Goal: Task Accomplishment & Management: Use online tool/utility

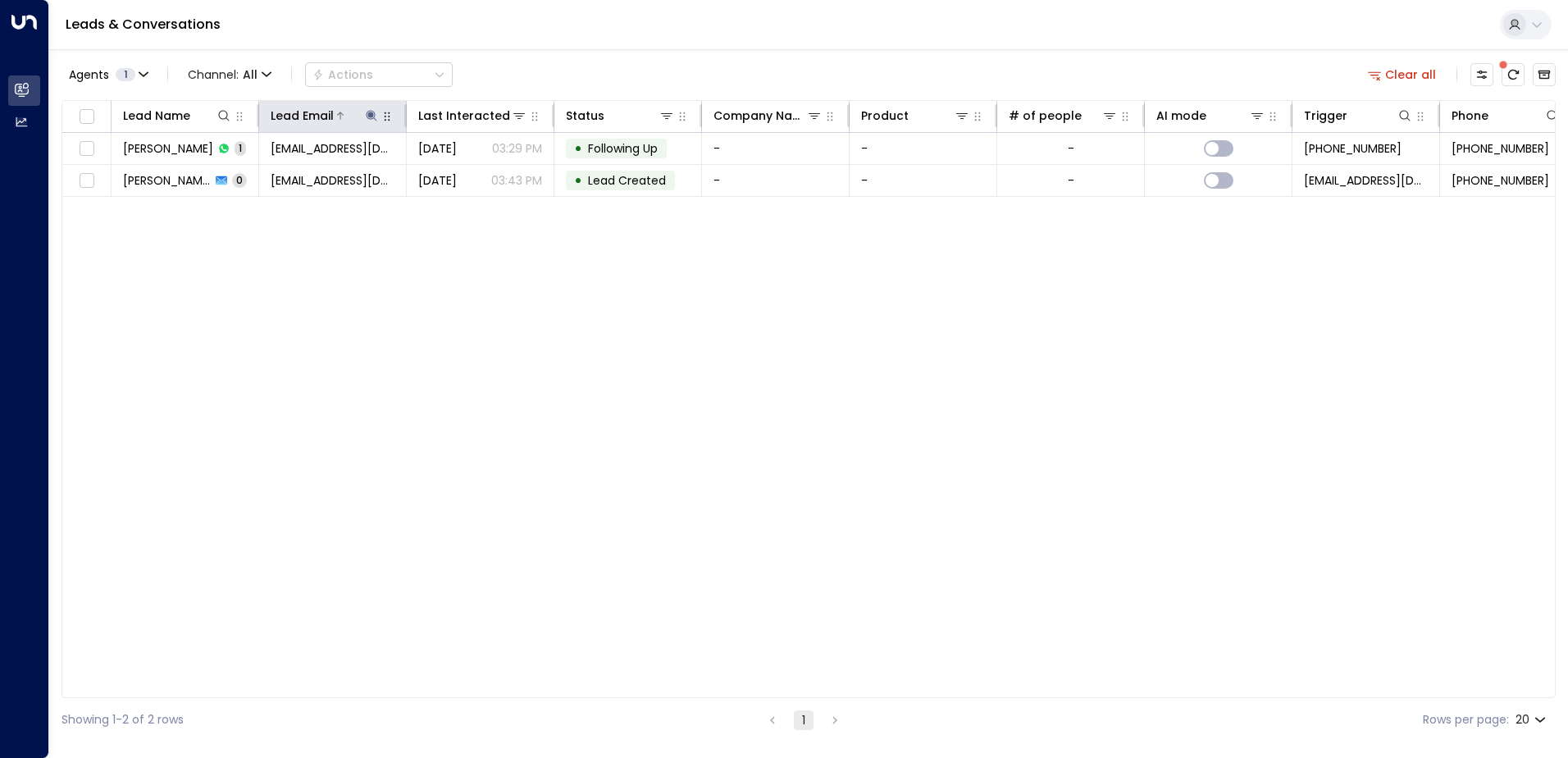
click at [373, 116] on icon at bounding box center [371, 116] width 13 height 13
click at [474, 172] on icon "button" at bounding box center [474, 175] width 11 height 11
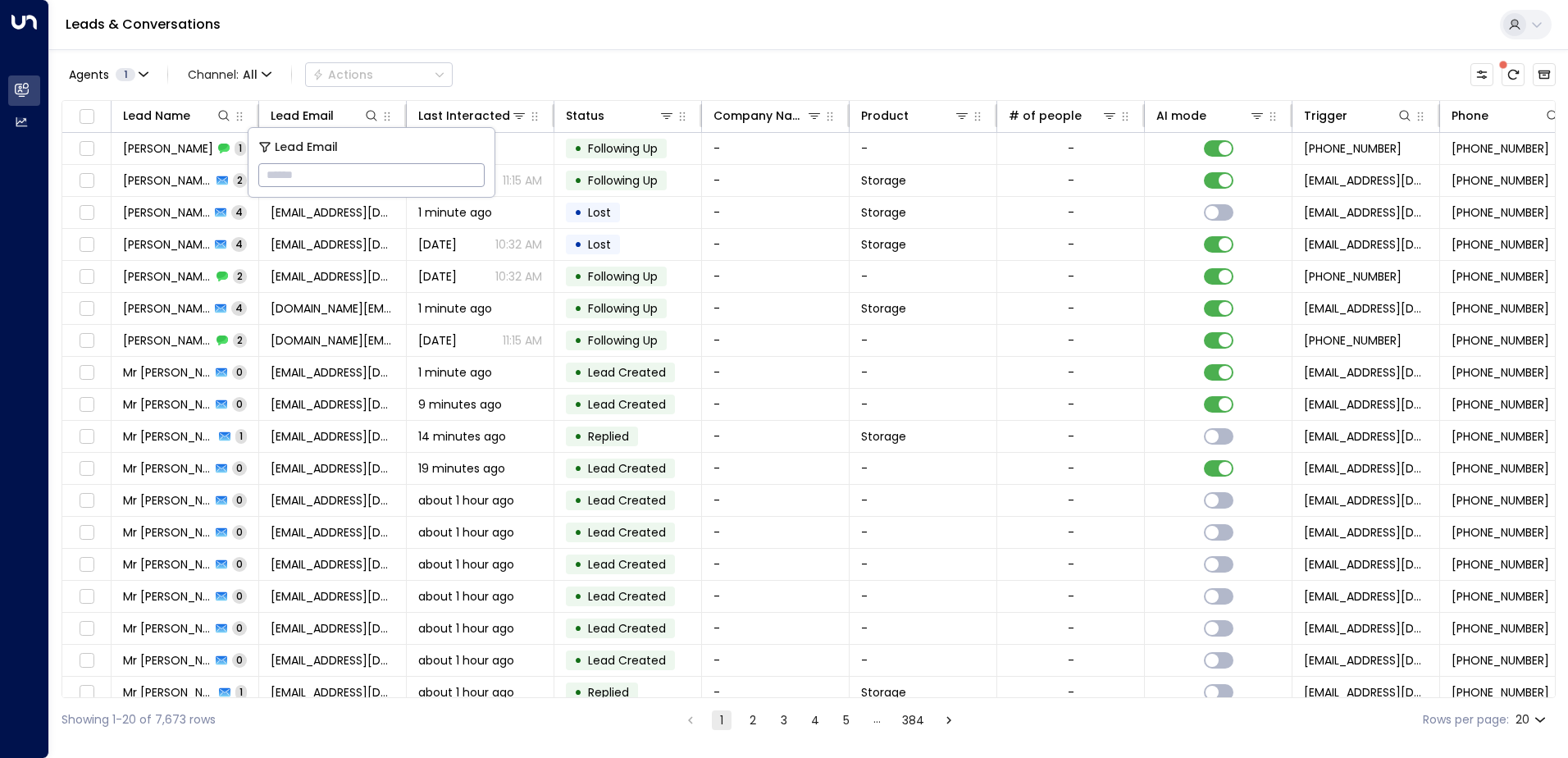
click at [450, 167] on input "text" at bounding box center [371, 175] width 227 height 30
type input "**********"
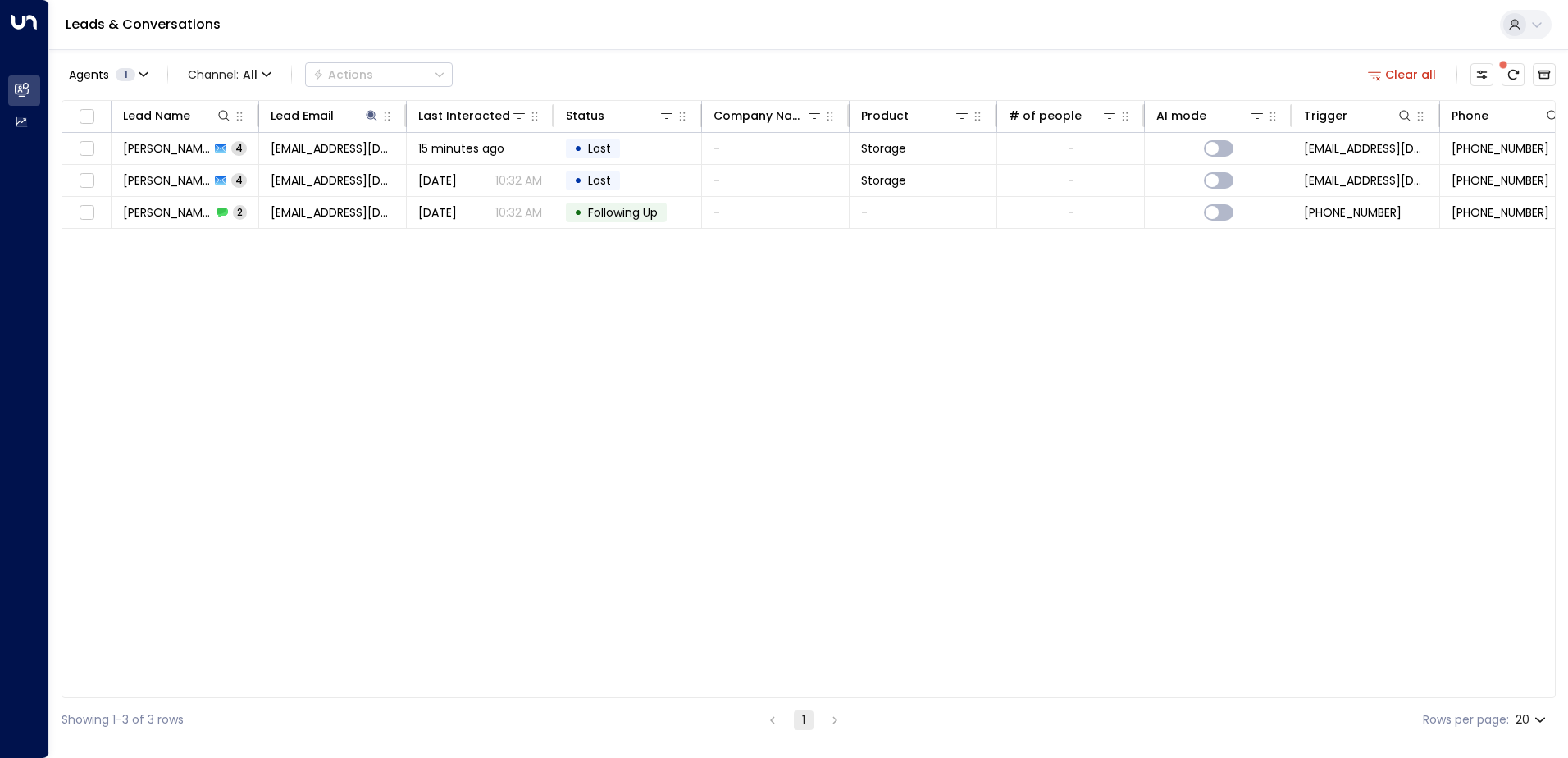
click at [795, 431] on div "Lead Name Lead Email Last Interacted Status Company Name Product # of people AI…" at bounding box center [808, 399] width 1494 height 598
click at [374, 114] on icon at bounding box center [371, 116] width 13 height 13
click at [473, 175] on icon "button" at bounding box center [474, 175] width 11 height 11
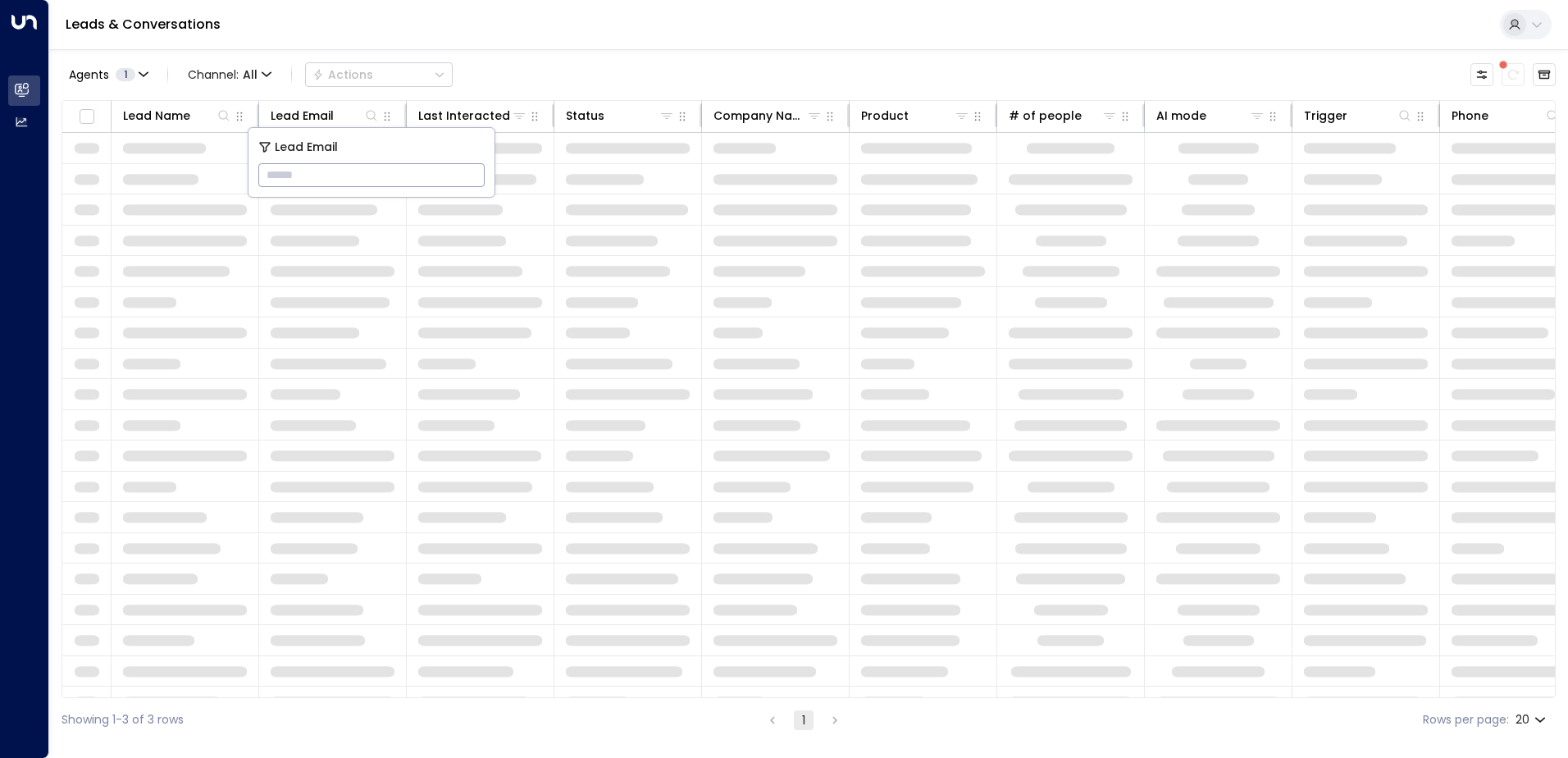
type input "**********"
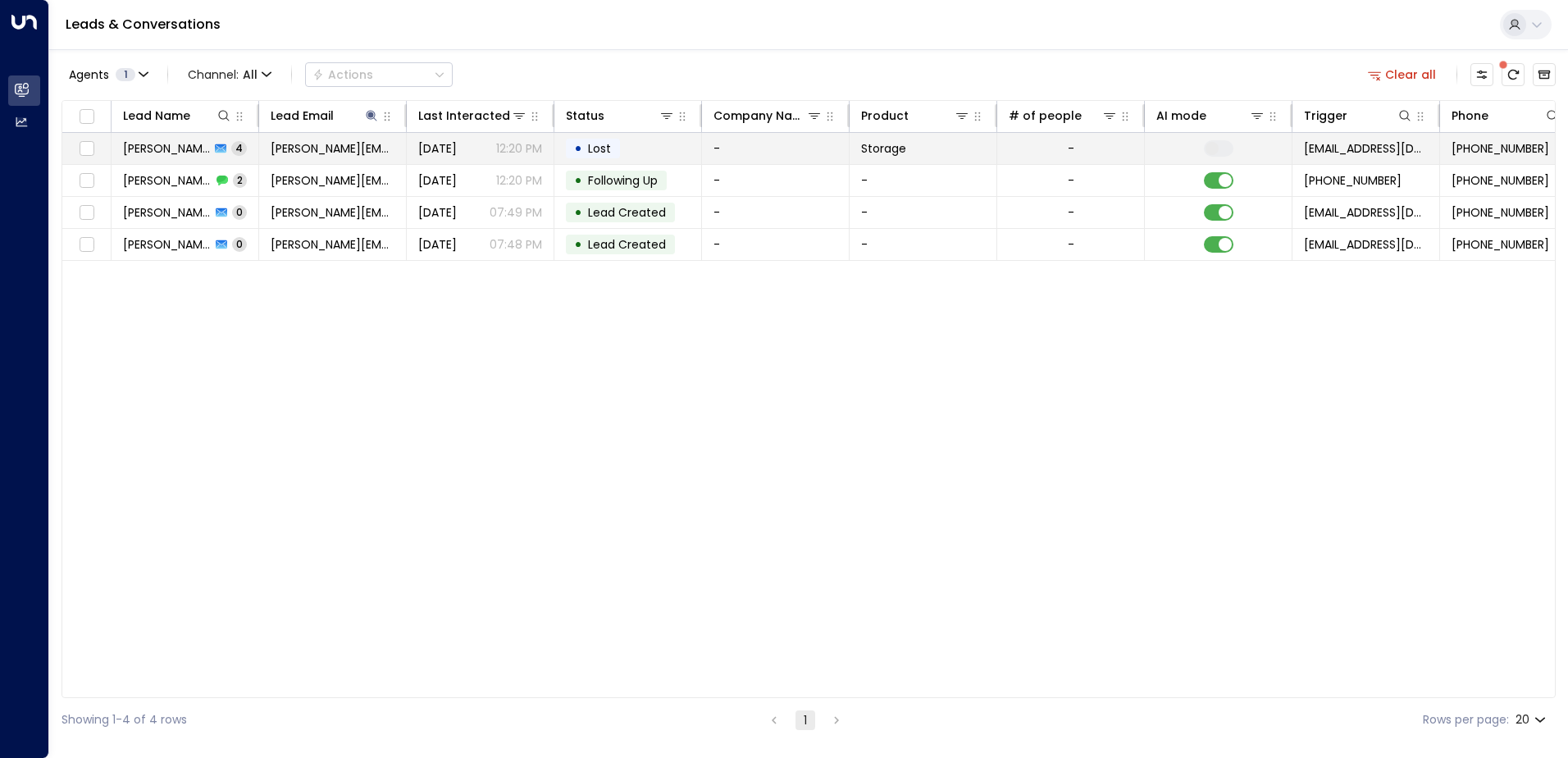
click at [1222, 164] on td at bounding box center [1219, 148] width 147 height 31
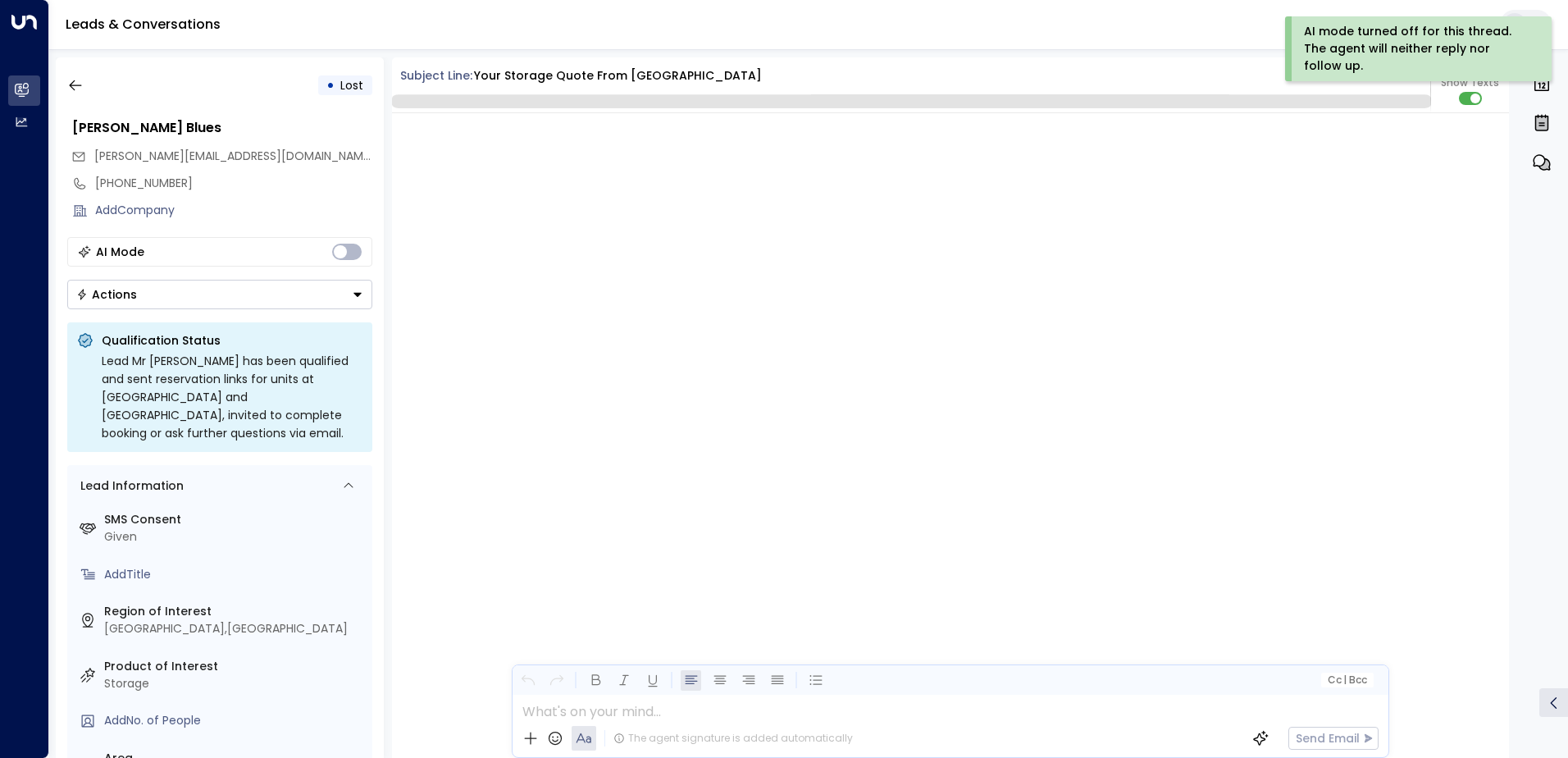
scroll to position [3196, 0]
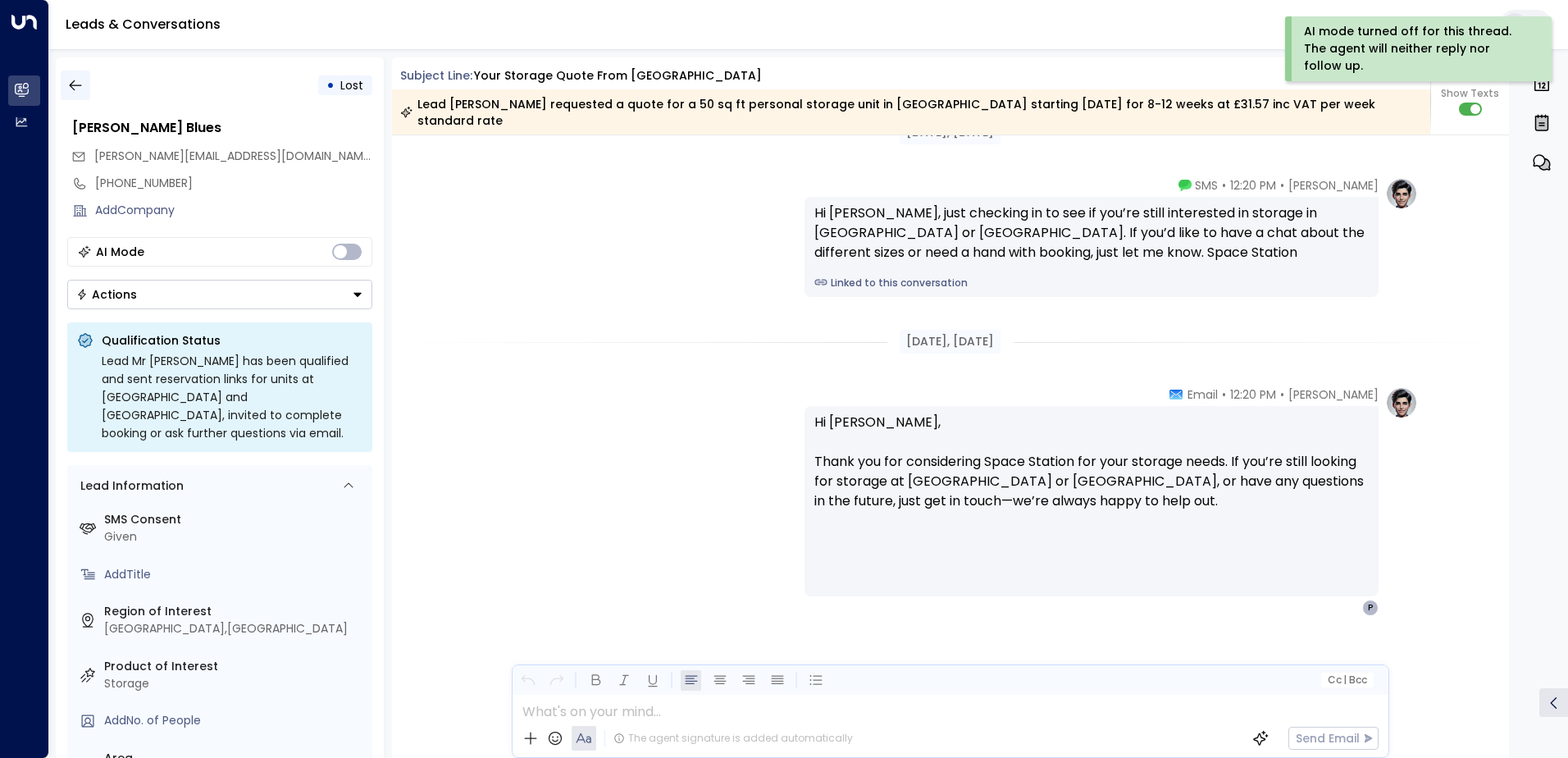
click at [79, 89] on icon "button" at bounding box center [76, 85] width 16 height 16
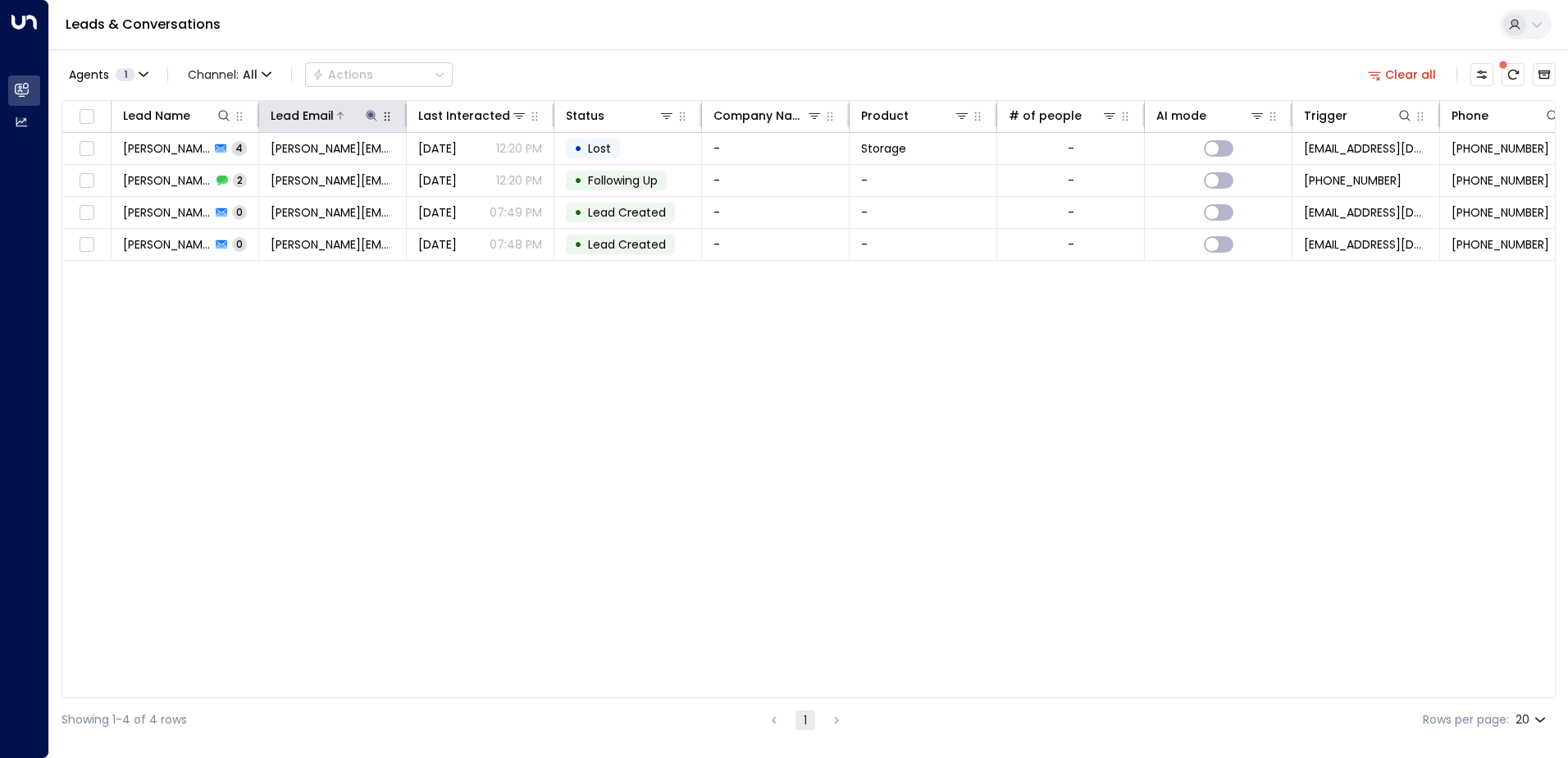
click at [371, 122] on icon at bounding box center [371, 116] width 13 height 13
click at [475, 180] on icon "button" at bounding box center [474, 175] width 11 height 11
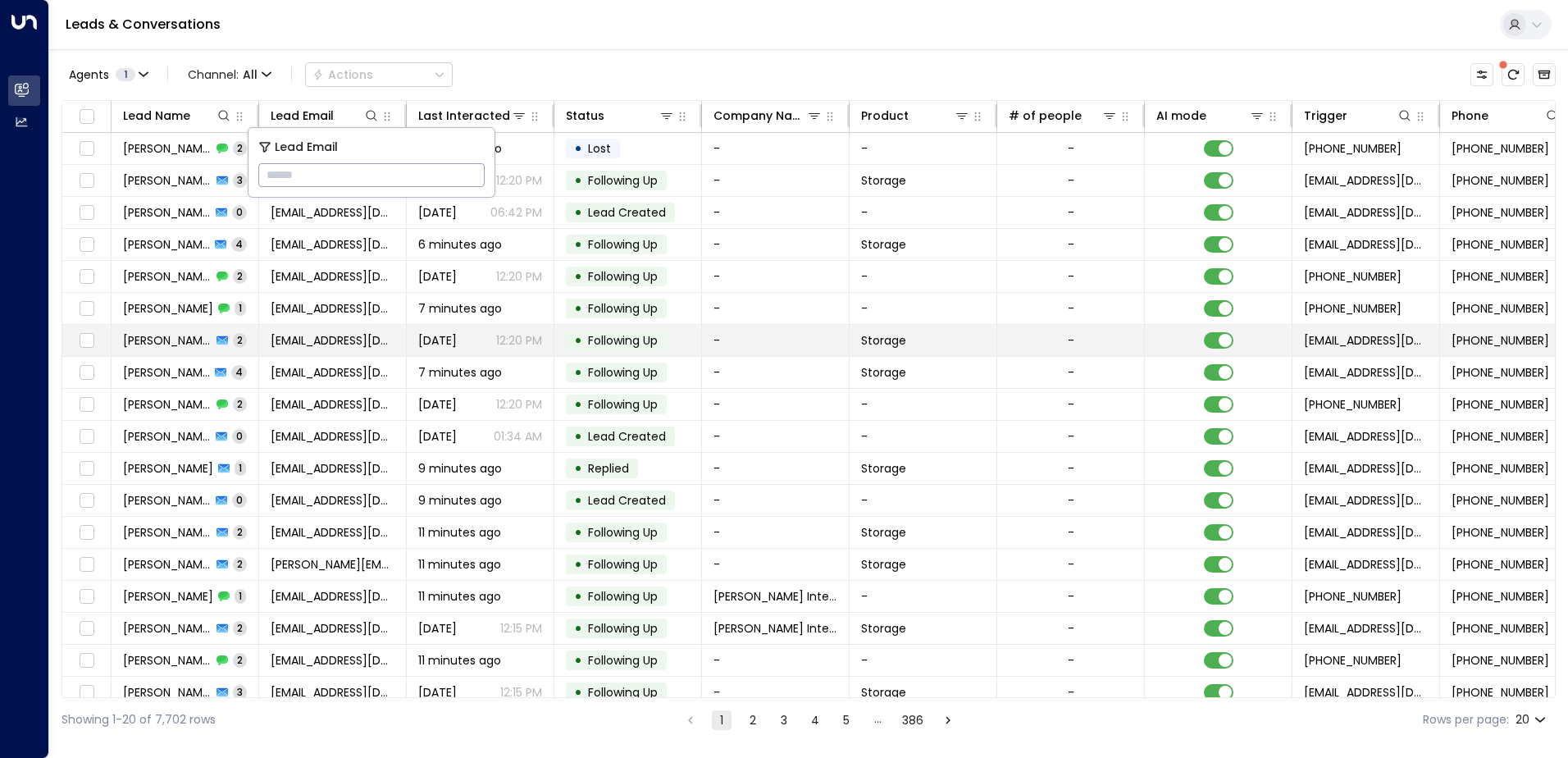
type input "**********"
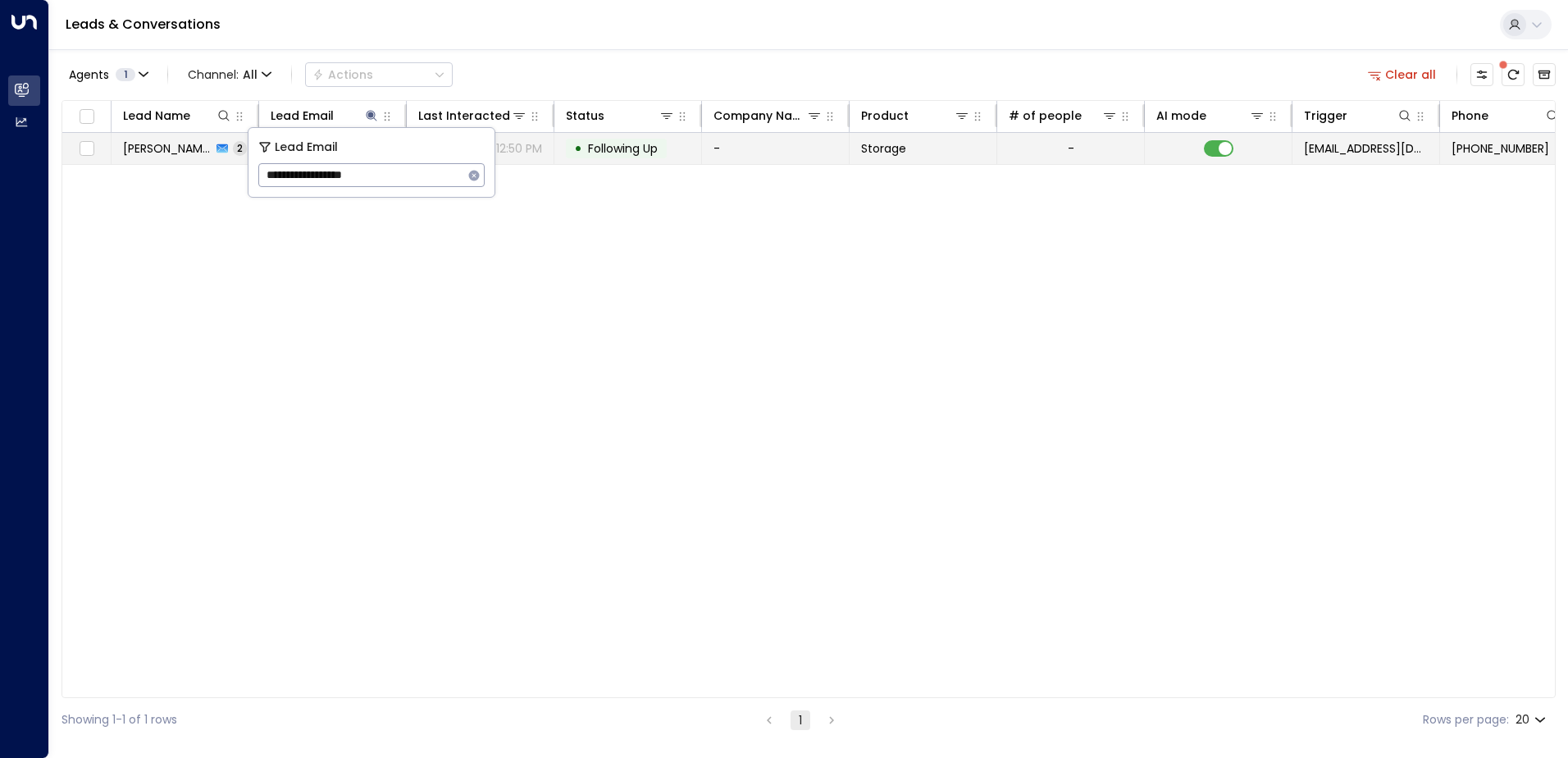
click at [935, 147] on td "Storage" at bounding box center [923, 148] width 147 height 31
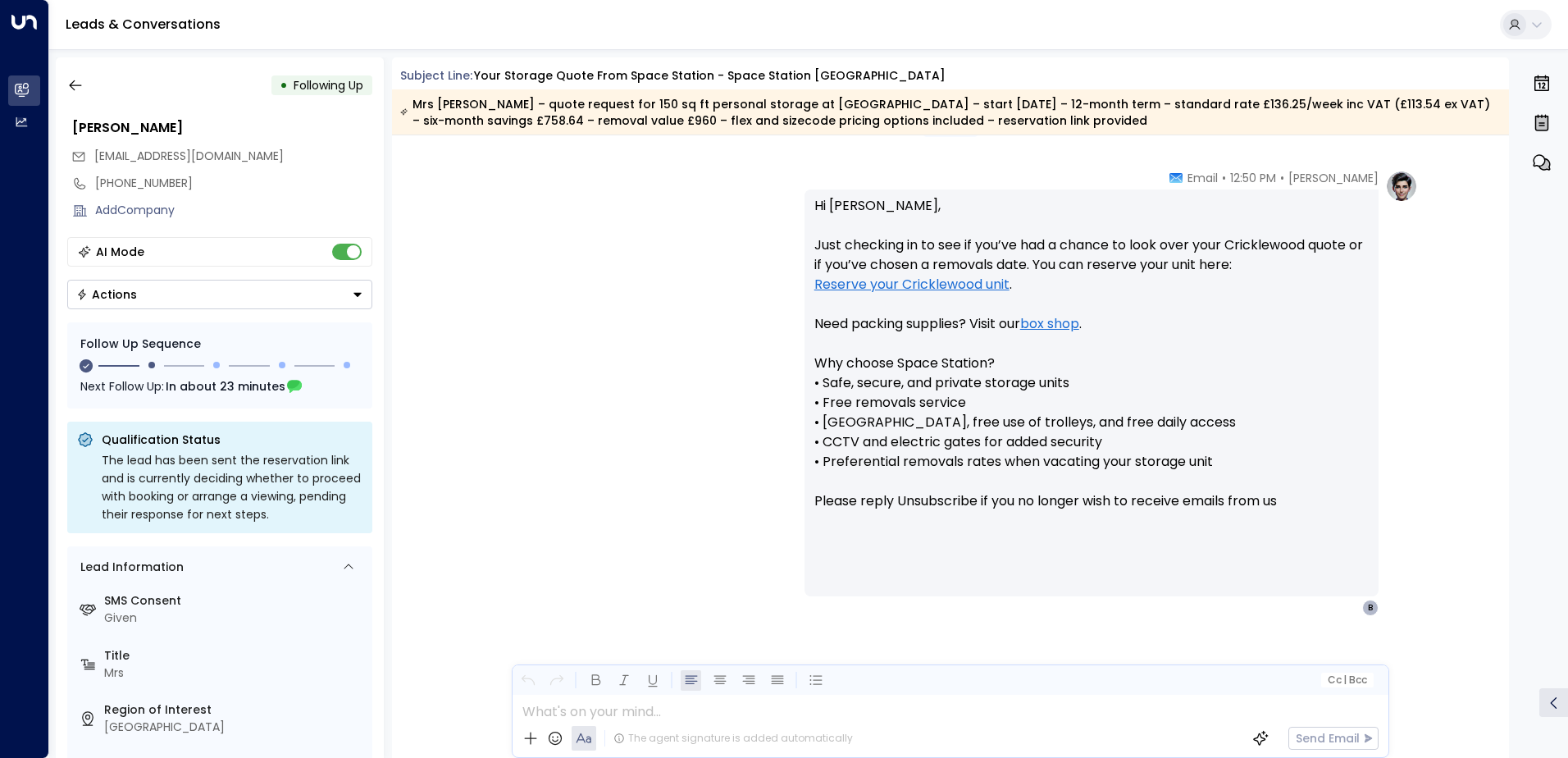
scroll to position [1233, 0]
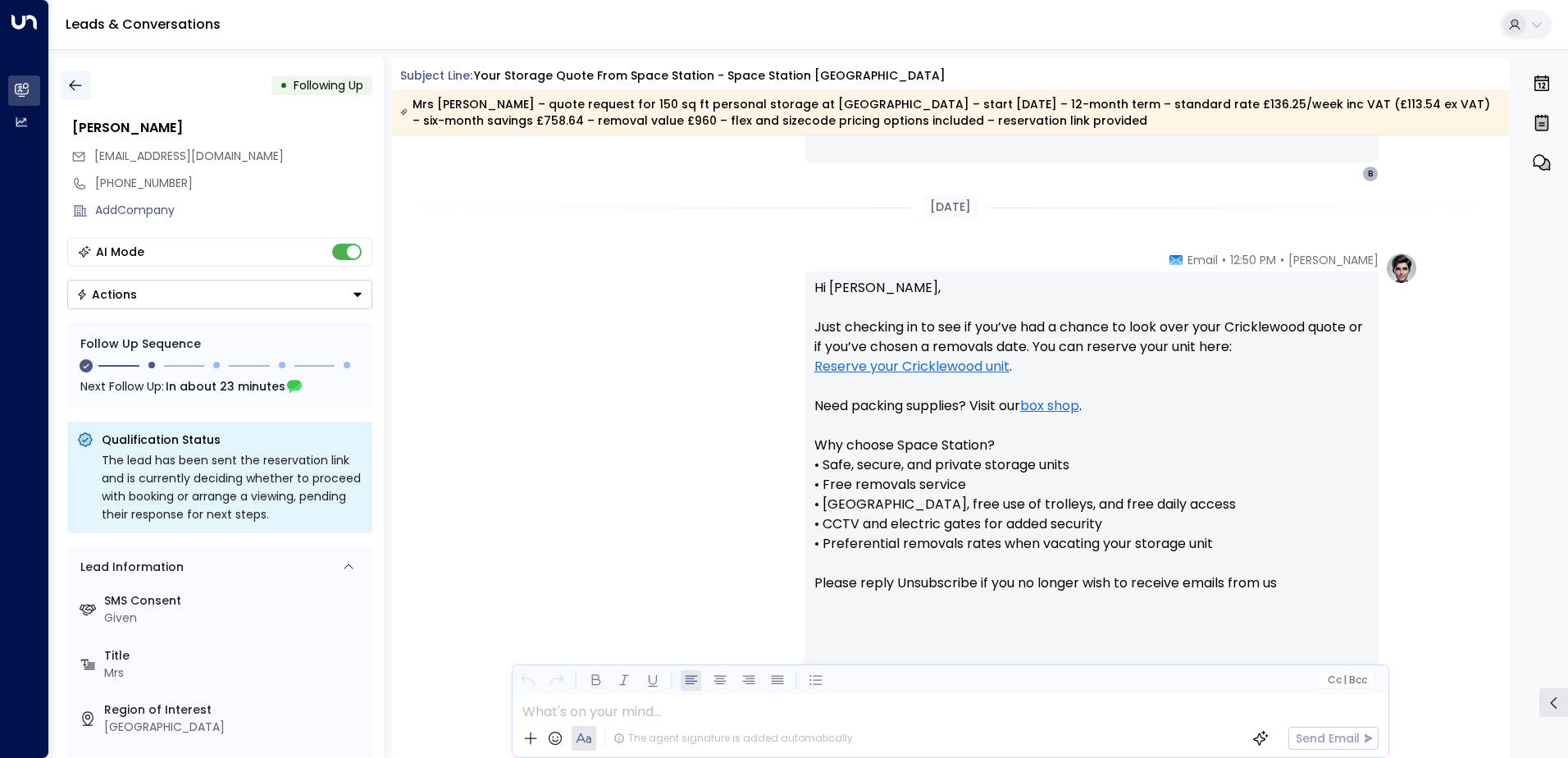
click at [80, 80] on icon "button" at bounding box center [76, 85] width 16 height 16
